Goal: Find specific page/section: Find specific page/section

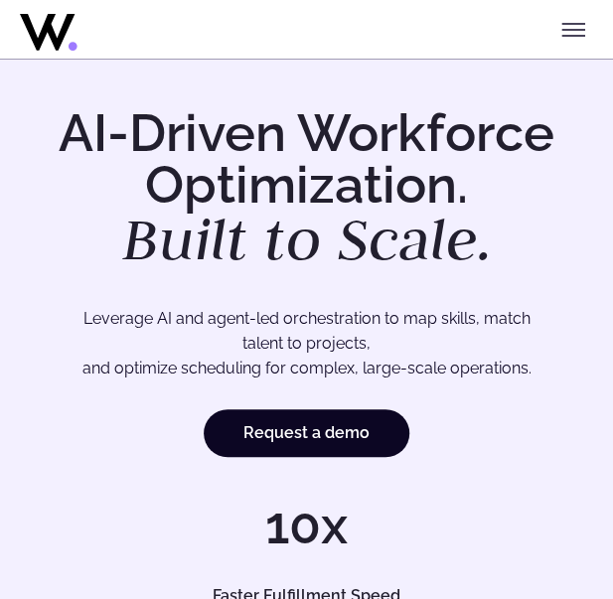
click at [375, 25] on div "Menu Solutions Industries IT Services Consulting Engineering Company size Large…" at bounding box center [306, 29] width 573 height 59
